Goal: Information Seeking & Learning: Learn about a topic

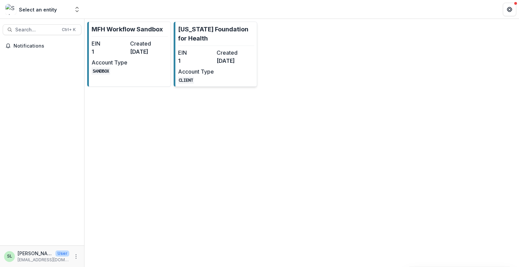
click at [206, 47] on link "Missouri Foundation for Health EIN 1 Created 8 months ago Account Type CLIENT" at bounding box center [216, 54] width 84 height 65
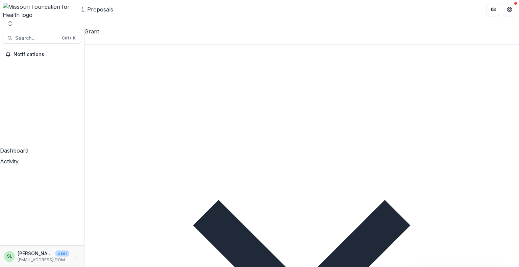
click at [134, 27] on div "Grant New Proposal Assigned to me" at bounding box center [301, 261] width 434 height 468
click at [135, 35] on div at bounding box center [301, 39] width 434 height 9
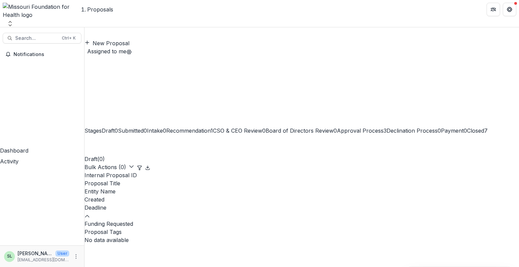
scroll to position [376, 0]
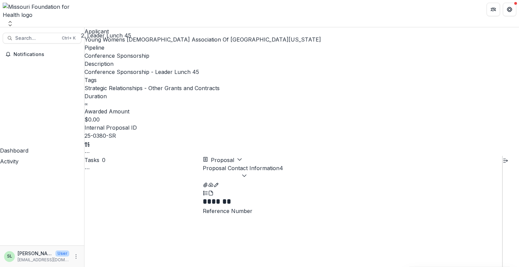
click at [283, 164] on button "Proposal Contact Information 4" at bounding box center [243, 172] width 80 height 16
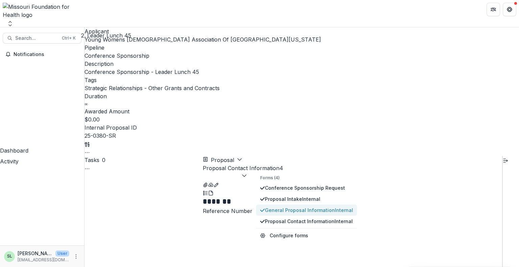
click at [297, 207] on span "General Proposal Information Internal" at bounding box center [309, 210] width 88 height 7
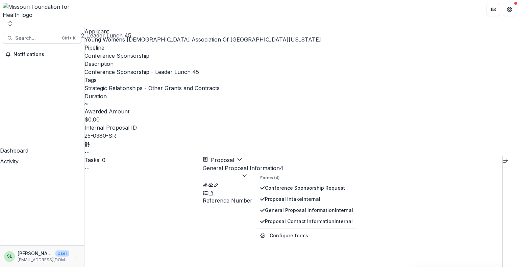
scroll to position [1194, 0]
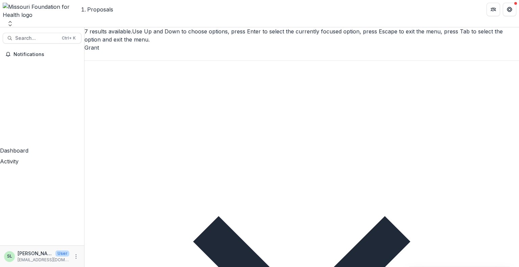
click at [127, 52] on div at bounding box center [301, 56] width 434 height 9
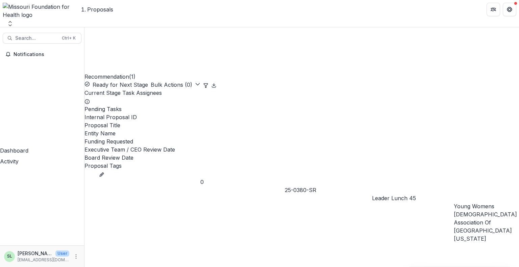
scroll to position [0, 116]
drag, startPoint x: 236, startPoint y: 185, endPoint x: 276, endPoint y: 186, distance: 40.9
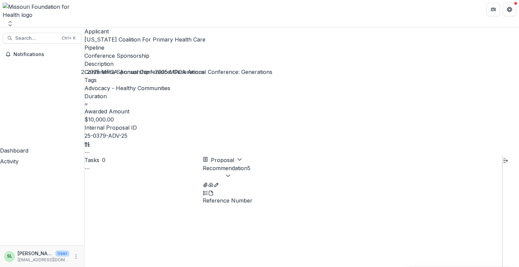
click at [90, 148] on button "button" at bounding box center [86, 152] width 5 height 8
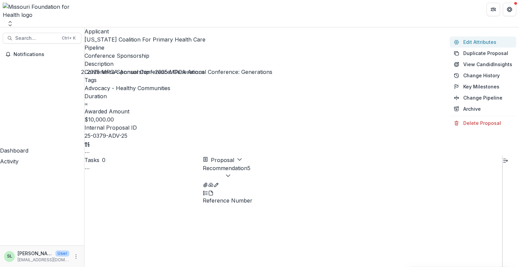
click at [484, 42] on button "Edit Attributes" at bounding box center [482, 41] width 67 height 11
type input "*******"
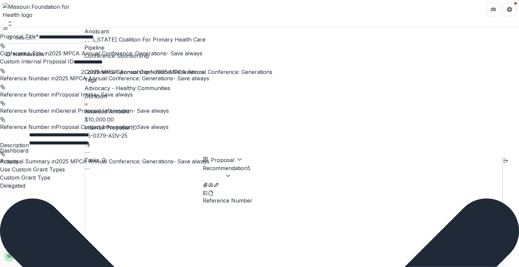
click at [297, 267] on div "**********" at bounding box center [259, 267] width 519 height 0
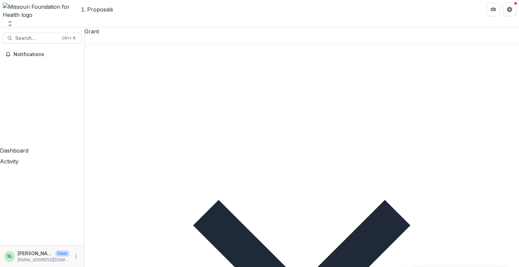
click at [139, 32] on div "Grant" at bounding box center [301, 35] width 434 height 17
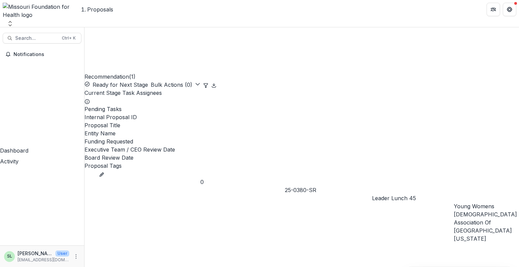
drag, startPoint x: 224, startPoint y: 183, endPoint x: 178, endPoint y: 185, distance: 45.9
drag, startPoint x: 219, startPoint y: 184, endPoint x: 133, endPoint y: 185, distance: 86.1
click at [38, 9] on img at bounding box center [42, 11] width 79 height 16
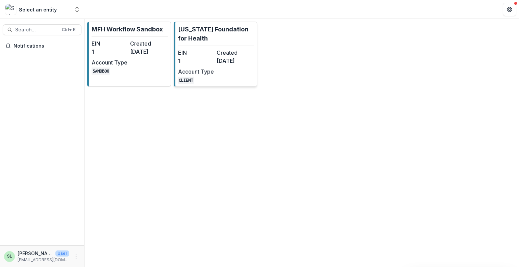
click at [212, 49] on dt "EIN" at bounding box center [196, 53] width 36 height 8
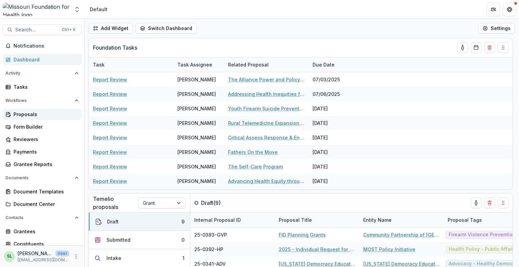
click at [29, 117] on div "Proposals" at bounding box center [45, 114] width 62 height 7
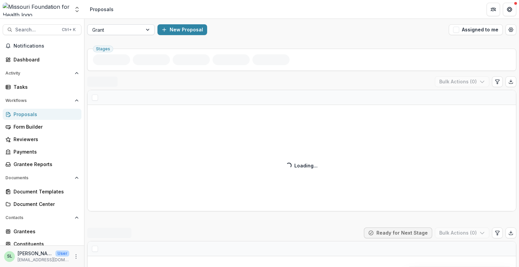
click at [126, 29] on div at bounding box center [114, 30] width 45 height 8
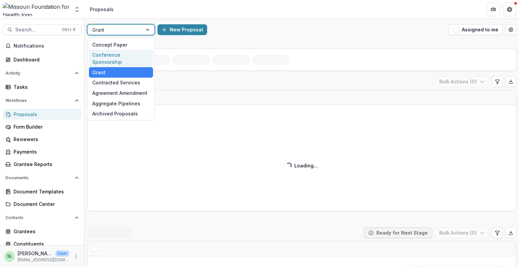
click at [122, 58] on div "Conference Sponsorship" at bounding box center [121, 59] width 64 height 18
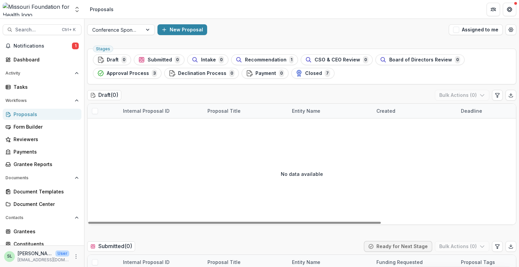
click at [141, 139] on div "No data available" at bounding box center [301, 173] width 428 height 101
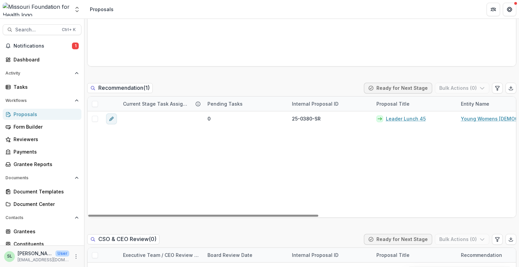
scroll to position [473, 0]
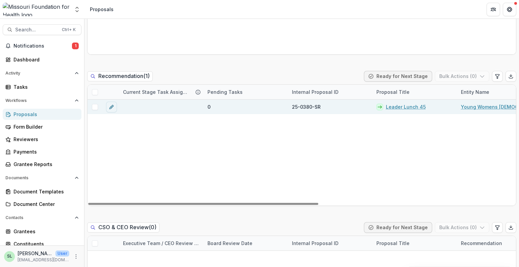
click at [401, 105] on link "Leader Lunch 45" at bounding box center [406, 106] width 40 height 7
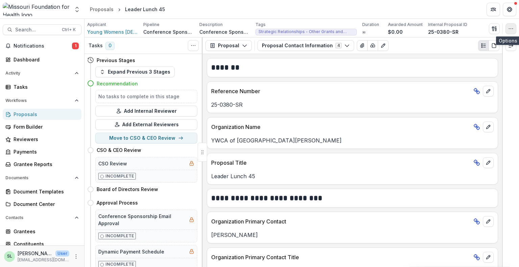
click at [513, 28] on button "button" at bounding box center [510, 28] width 11 height 11
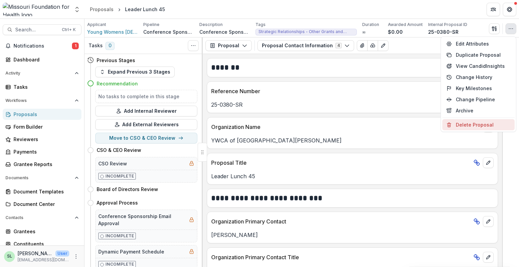
click at [481, 122] on button "Delete Proposal" at bounding box center [478, 124] width 72 height 11
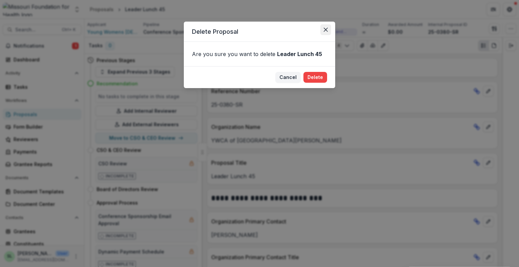
click at [324, 30] on icon "Close" at bounding box center [325, 30] width 4 height 4
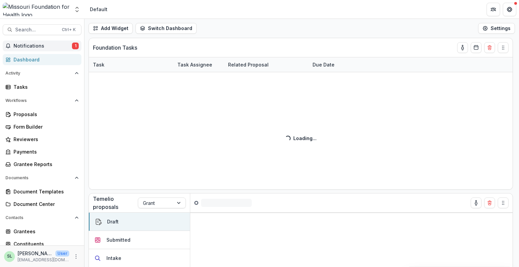
click at [34, 42] on button "Notifications 1" at bounding box center [42, 46] width 79 height 11
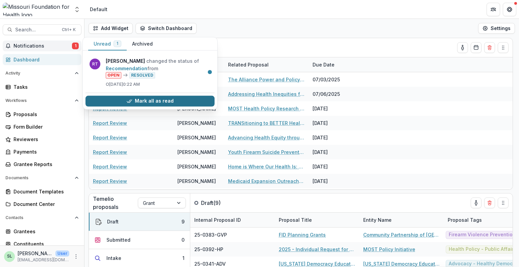
click at [148, 98] on button "Mark all as read" at bounding box center [149, 101] width 129 height 11
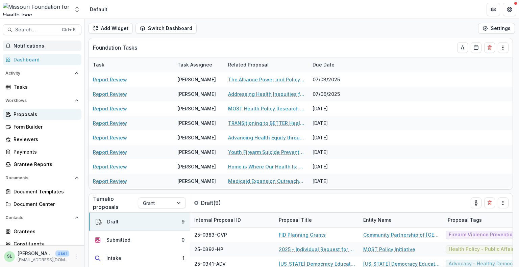
click at [32, 112] on div "Proposals" at bounding box center [45, 114] width 62 height 7
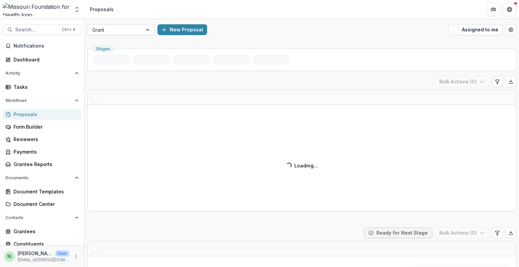
click at [125, 25] on div "Grant" at bounding box center [114, 30] width 55 height 10
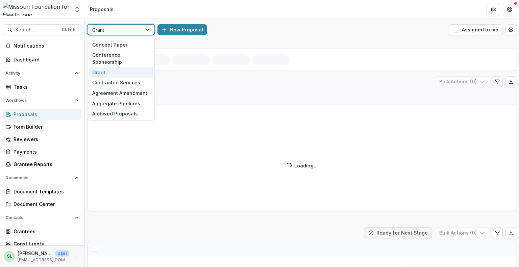
click at [121, 67] on div "Grant" at bounding box center [121, 72] width 64 height 10
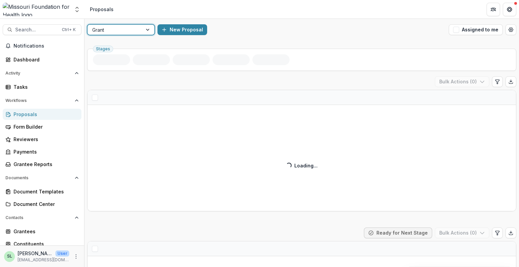
click at [406, 29] on button "Assigned to me" at bounding box center [475, 29] width 54 height 11
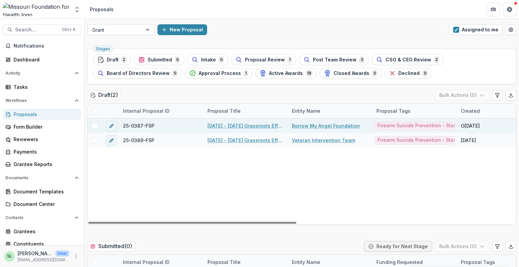
click at [248, 126] on link "[DATE] - [DATE] Grassroots Efforts to Address FID - RFA" at bounding box center [245, 125] width 76 height 7
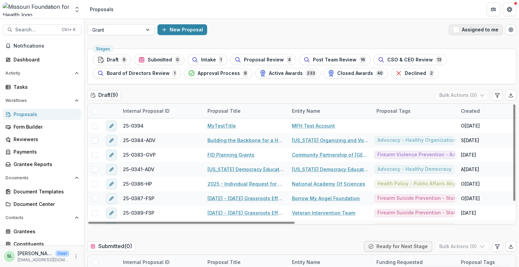
click at [406, 28] on button "Assigned to me" at bounding box center [475, 29] width 54 height 11
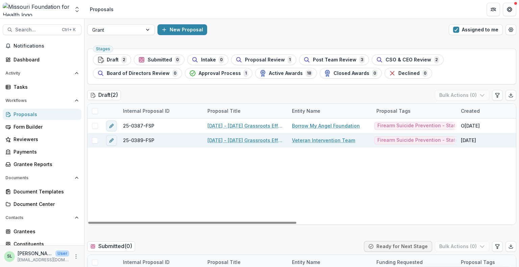
click at [236, 140] on link "[DATE] - [DATE] Grassroots Efforts to Address FID - RFA" at bounding box center [245, 140] width 76 height 7
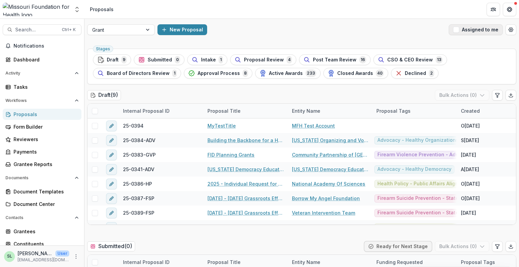
click at [406, 31] on button "Assigned to me" at bounding box center [475, 29] width 54 height 11
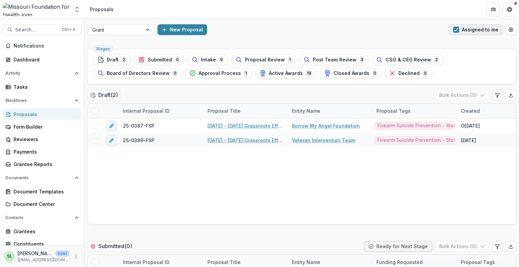
click at [406, 31] on span "button" at bounding box center [456, 30] width 6 height 6
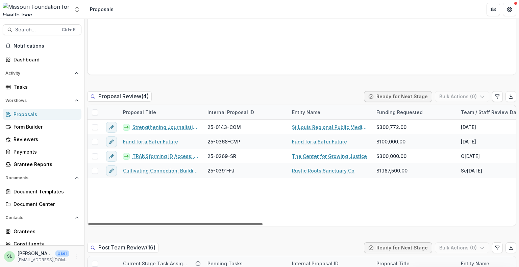
drag, startPoint x: 239, startPoint y: 223, endPoint x: 189, endPoint y: 228, distance: 49.8
click at [189, 225] on div at bounding box center [175, 224] width 174 height 2
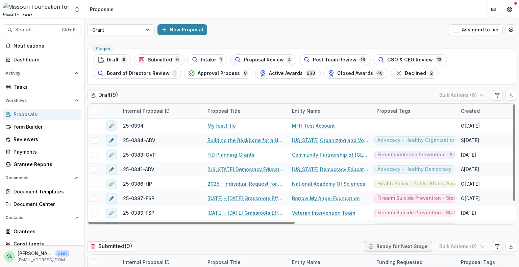
click at [110, 23] on div "Grant New Proposal Assigned to me" at bounding box center [301, 30] width 434 height 22
click at [111, 31] on div at bounding box center [114, 30] width 45 height 8
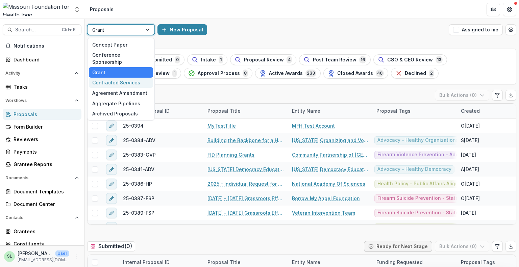
click at [114, 78] on div "Contracted Services" at bounding box center [121, 83] width 64 height 10
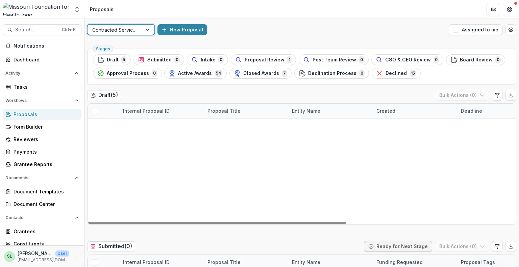
click at [116, 29] on div at bounding box center [114, 30] width 45 height 8
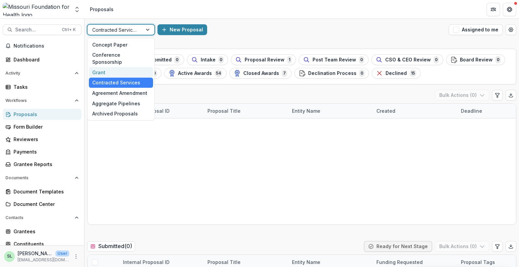
click at [108, 67] on div "Grant" at bounding box center [121, 72] width 64 height 10
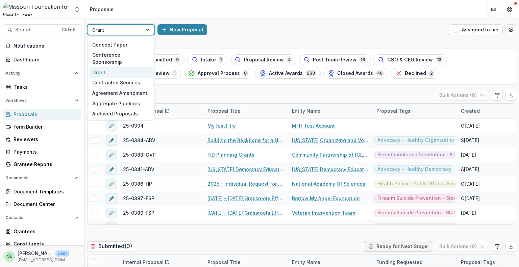
click at [117, 32] on div at bounding box center [114, 30] width 45 height 8
click at [124, 88] on div "Agreement Amendment" at bounding box center [121, 93] width 64 height 10
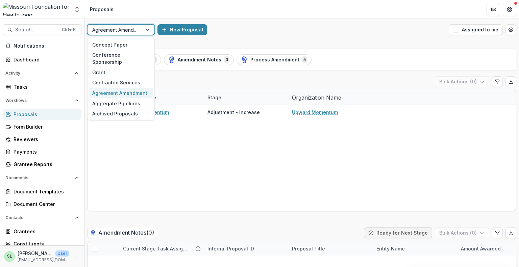
click at [140, 28] on div "Agreement Amendment" at bounding box center [114, 30] width 55 height 10
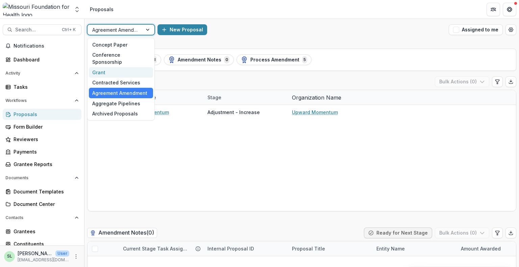
click at [111, 67] on div "Grant" at bounding box center [121, 72] width 64 height 10
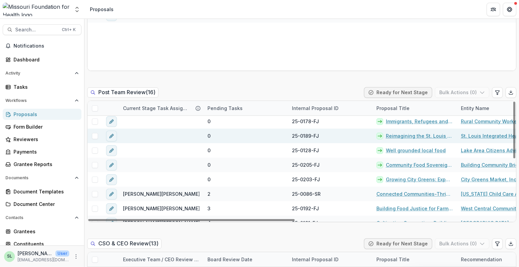
scroll to position [126, 0]
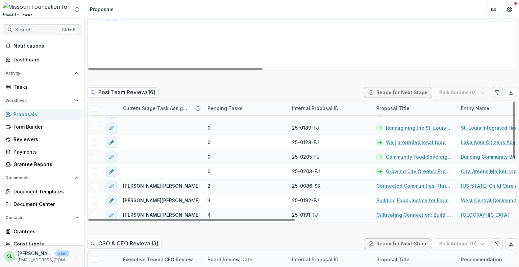
click at [38, 27] on span "Search..." at bounding box center [36, 30] width 43 height 6
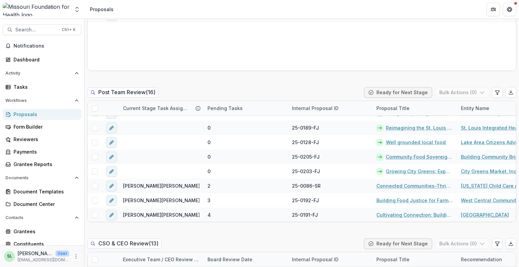
type input "*******"
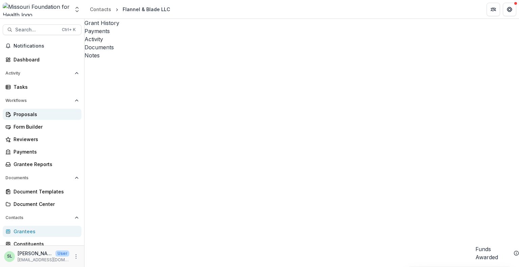
click at [24, 113] on div "Proposals" at bounding box center [45, 114] width 62 height 7
